Goal: Task Accomplishment & Management: Complete application form

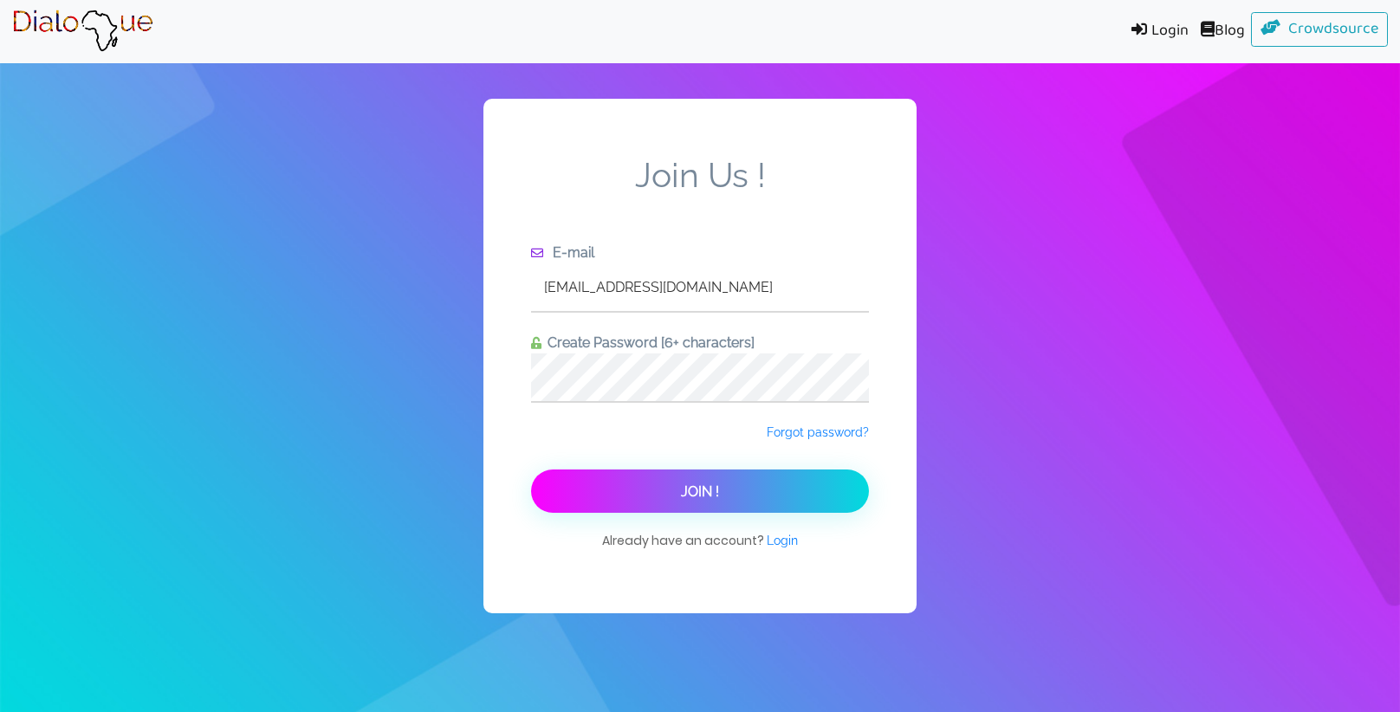
click at [681, 497] on span "Join !" at bounding box center [700, 491] width 38 height 16
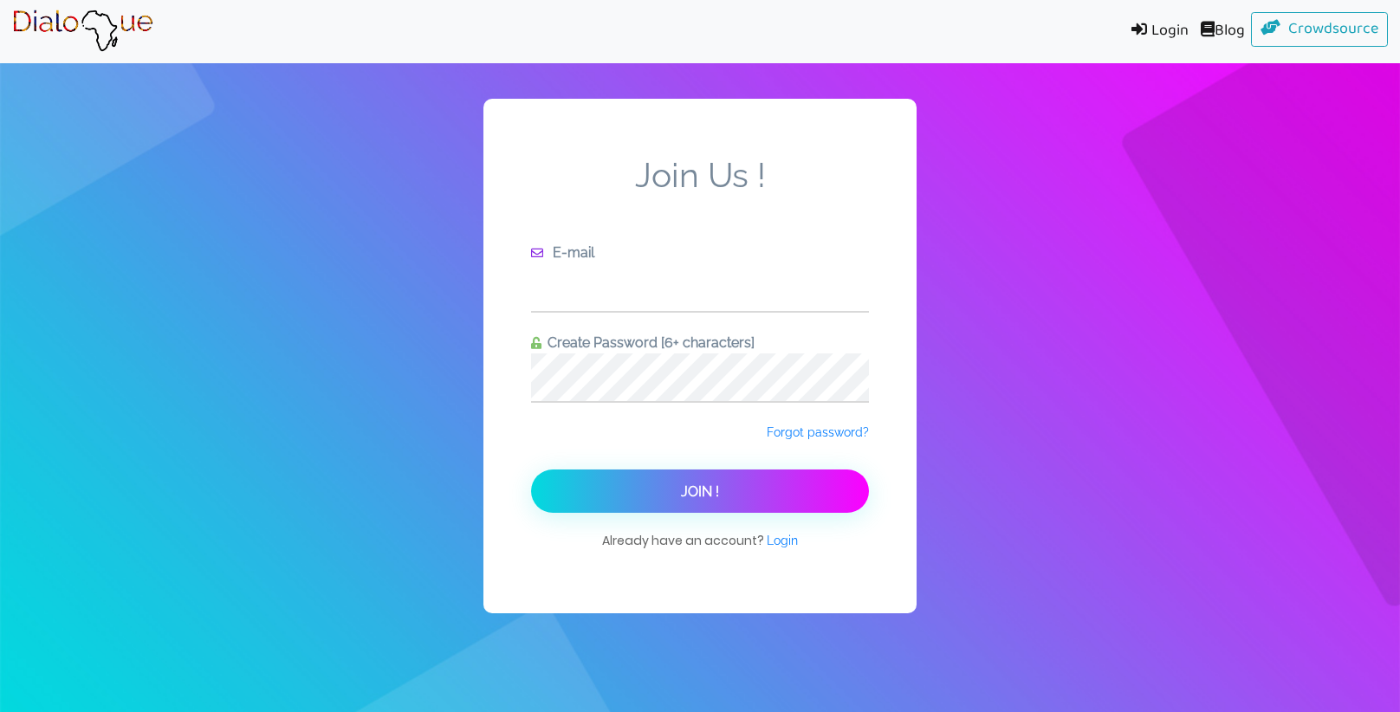
click at [629, 285] on input "text" at bounding box center [700, 287] width 338 height 48
type input "[EMAIL_ADDRESS][DOMAIN_NAME]"
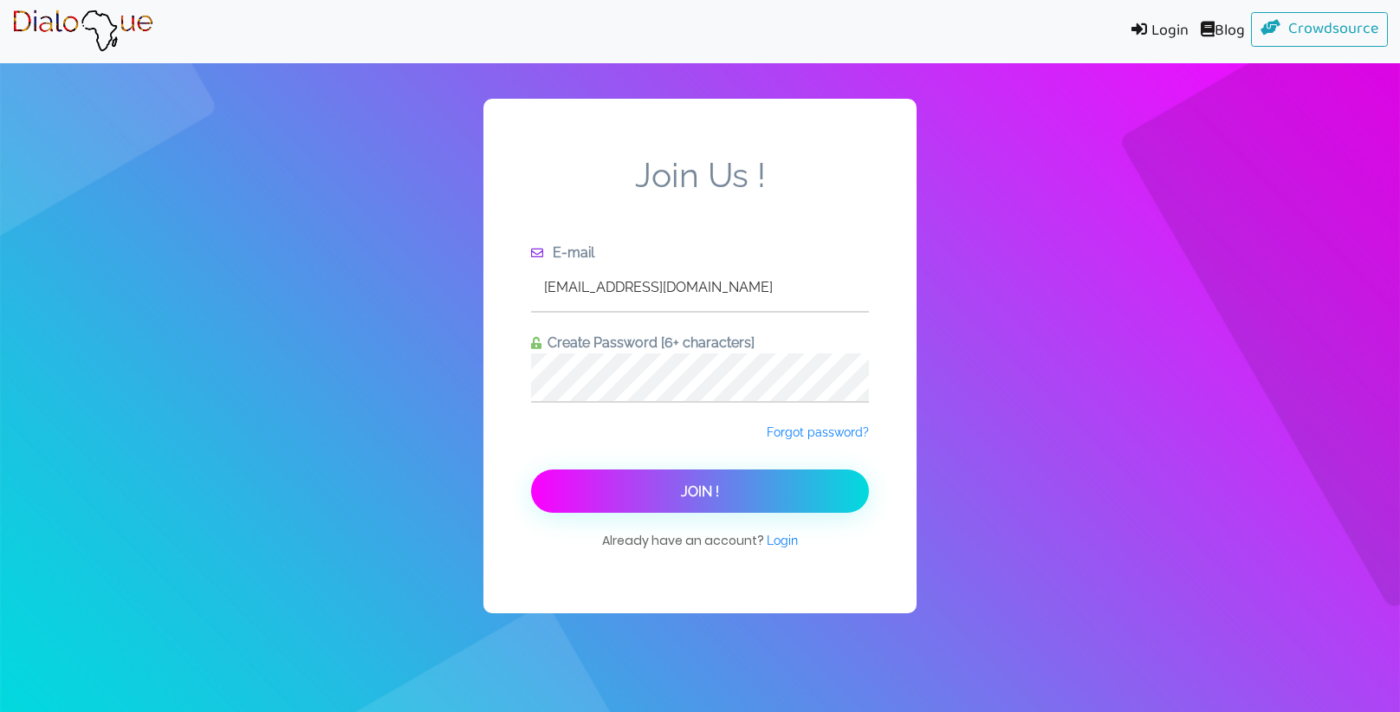
click at [709, 509] on button "Join !" at bounding box center [700, 491] width 338 height 43
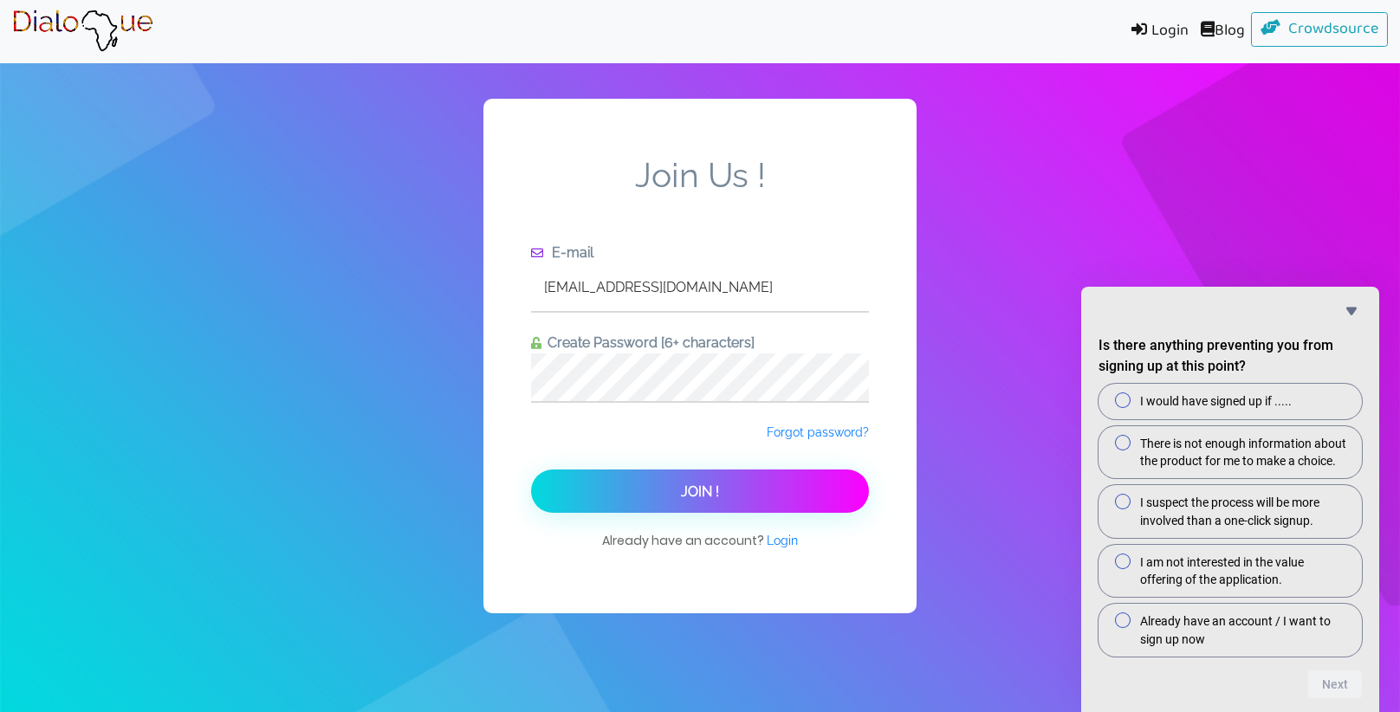
click at [479, 386] on div "Join Us ! E-mail sanakicindy@gmail.com Create Password [6+ characters] Forgot p…" at bounding box center [700, 356] width 1400 height 712
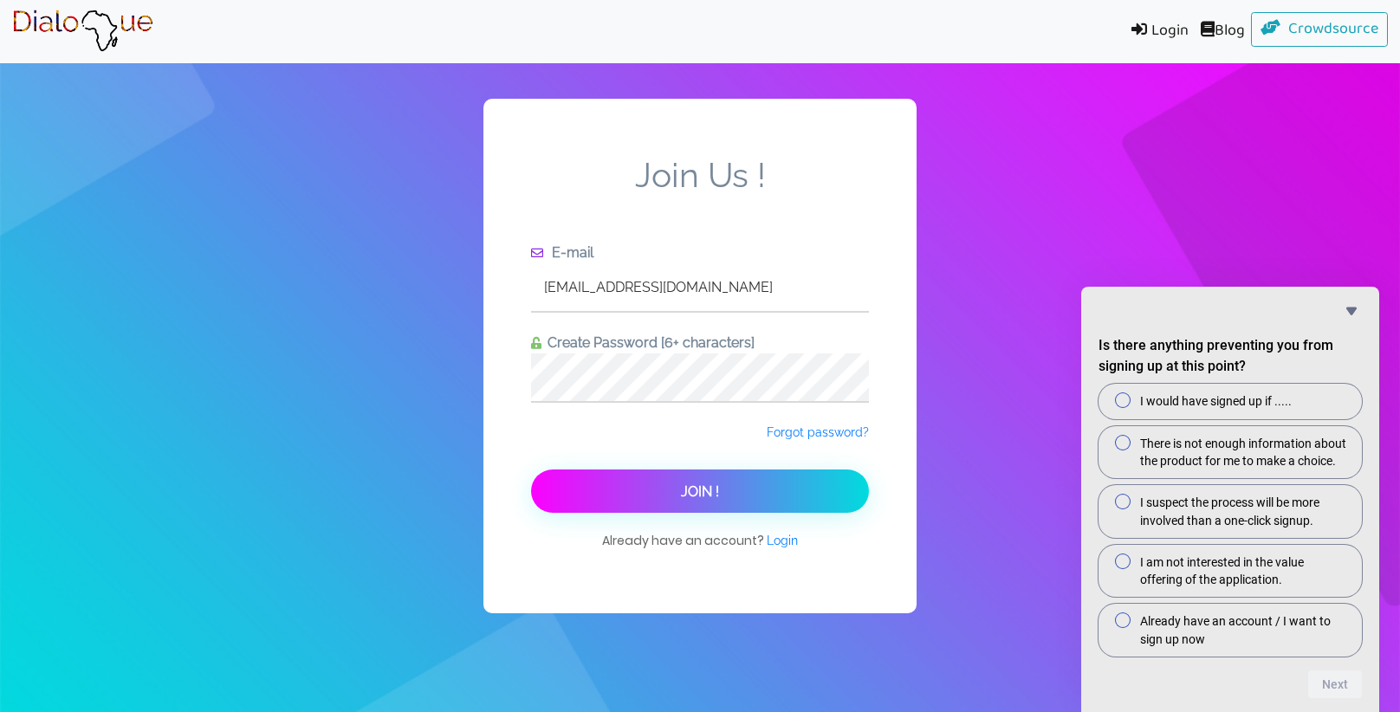
click at [856, 492] on button "Join !" at bounding box center [700, 491] width 338 height 43
